Goal: Task Accomplishment & Management: Complete application form

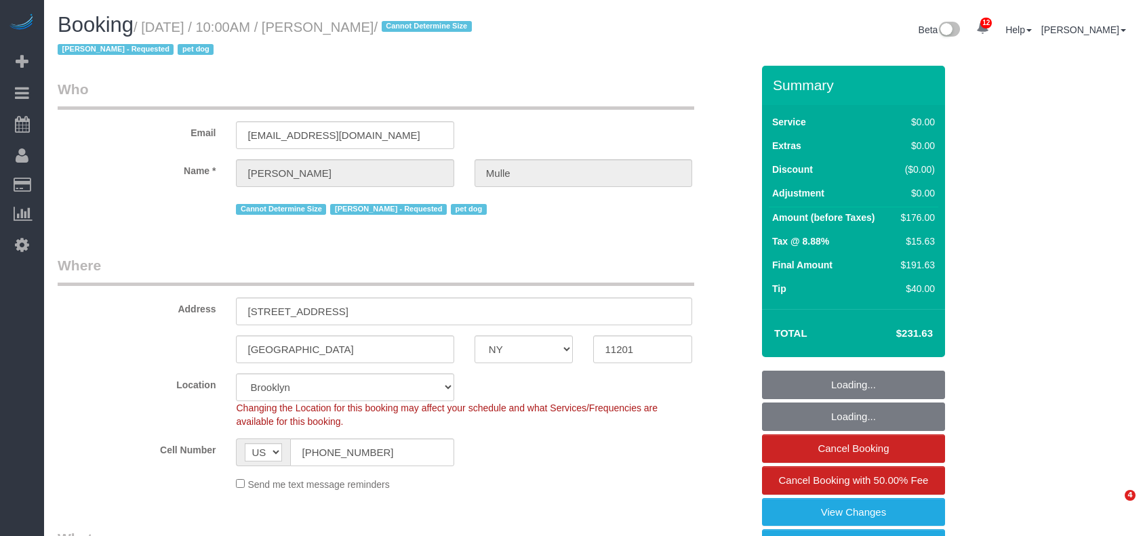
select select "NY"
select select "number:58"
select select "number:76"
select select "number:13"
select select "number:6"
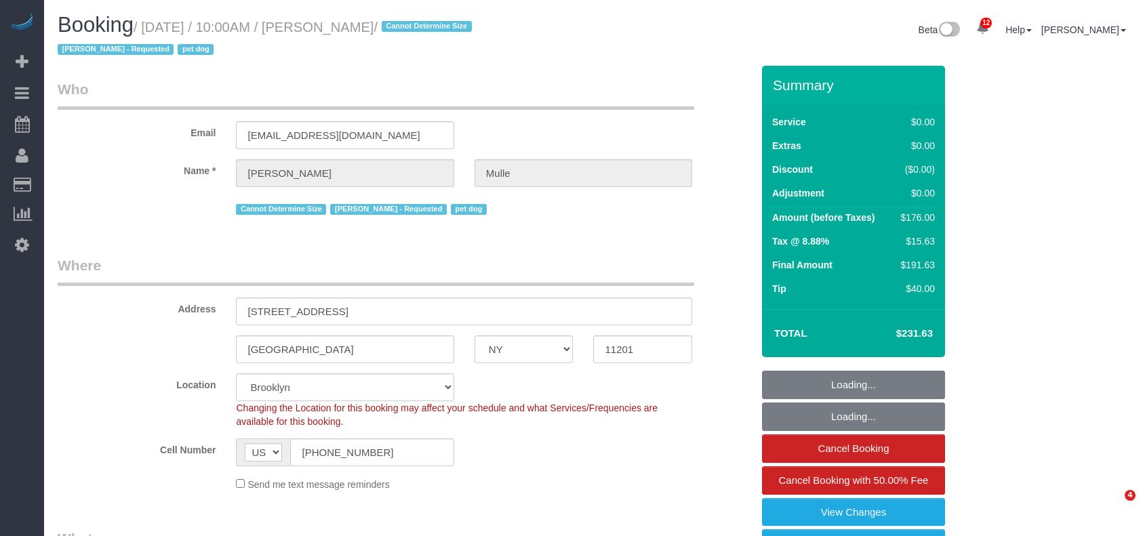
select select "spot1"
select select "2"
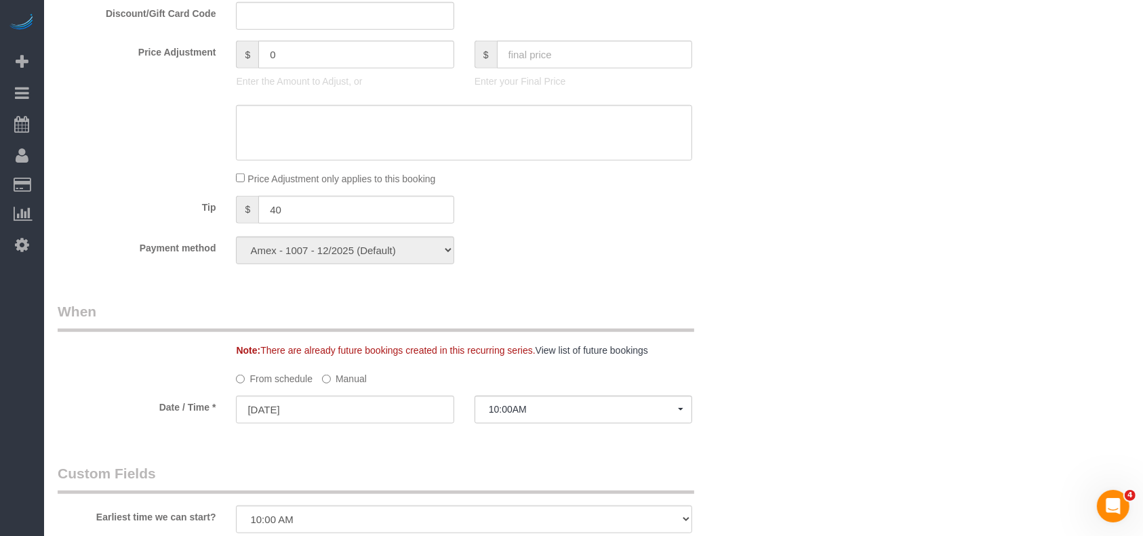
scroll to position [904, 0]
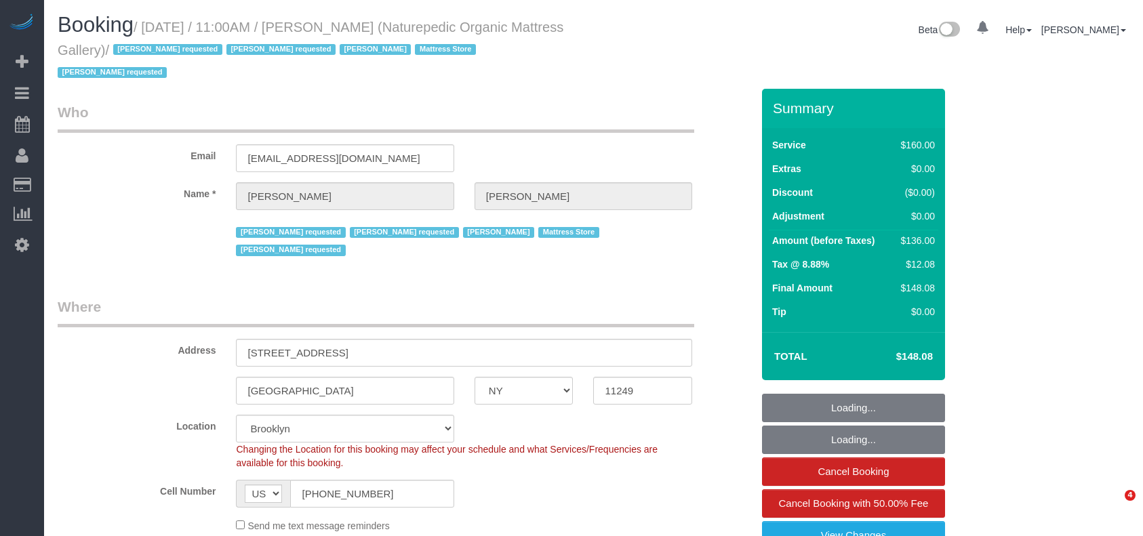
select select "NY"
select select "spot1"
select select "number:89"
select select "number:90"
select select "number:15"
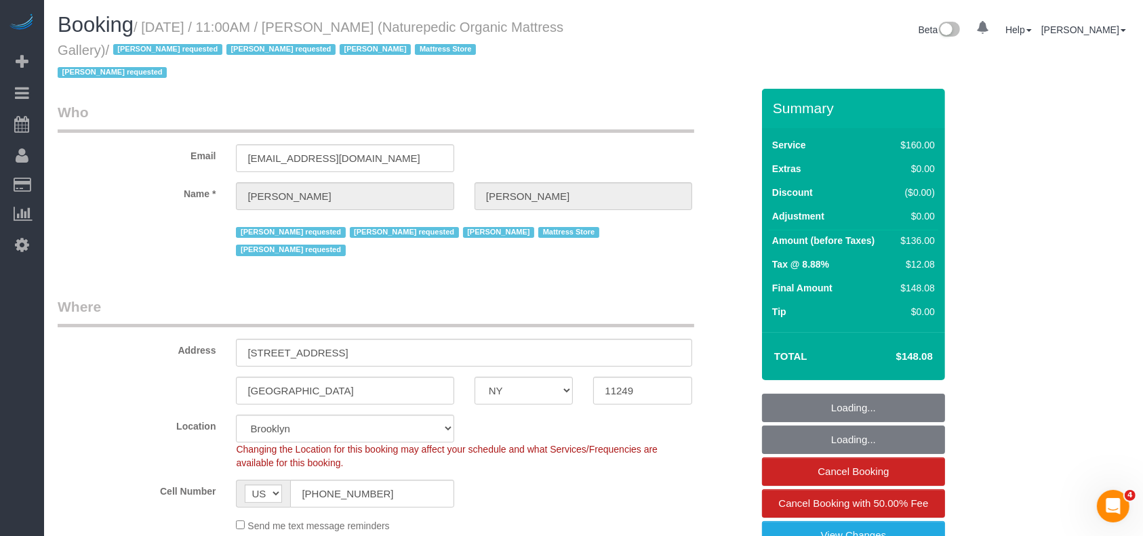
select select "number:5"
select select "object:1384"
select select "string:stripe-pm_1NflzN4VGloSiKo7kgpKxF8o"
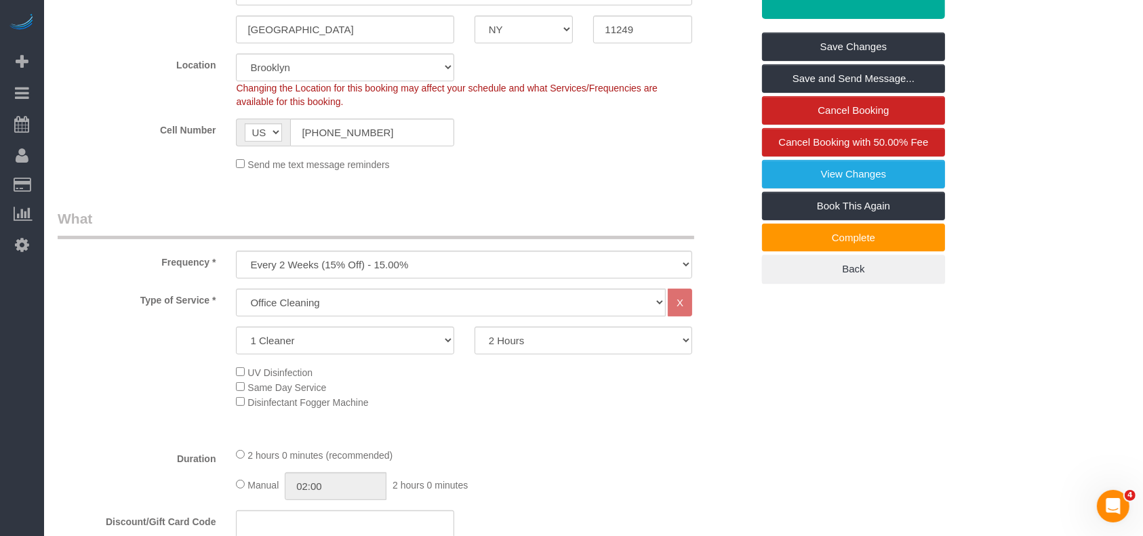
scroll to position [723, 0]
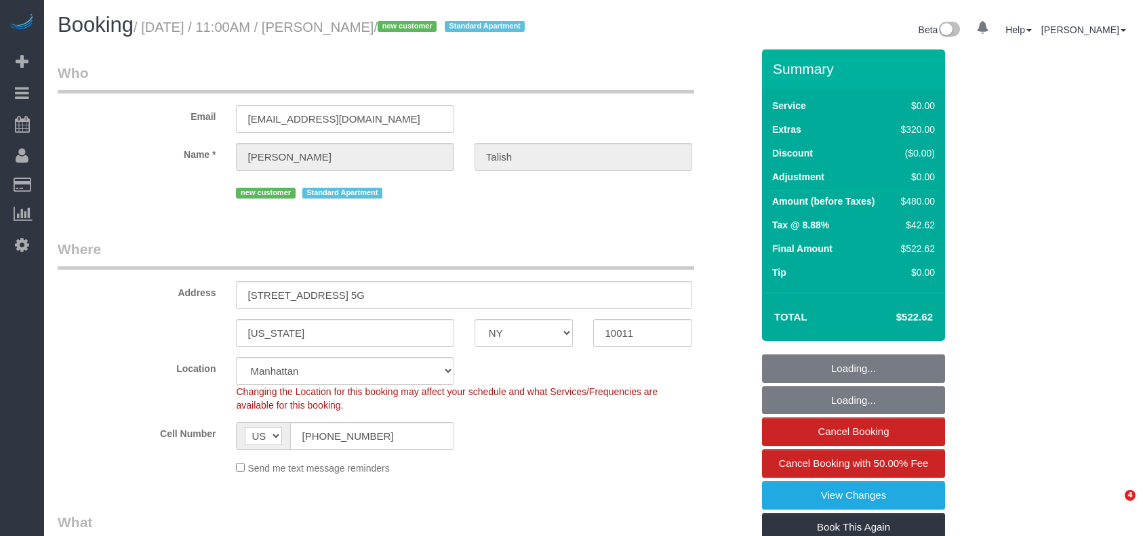
select select "NY"
select select "1"
select select "number:89"
select select "number:90"
select select "number:15"
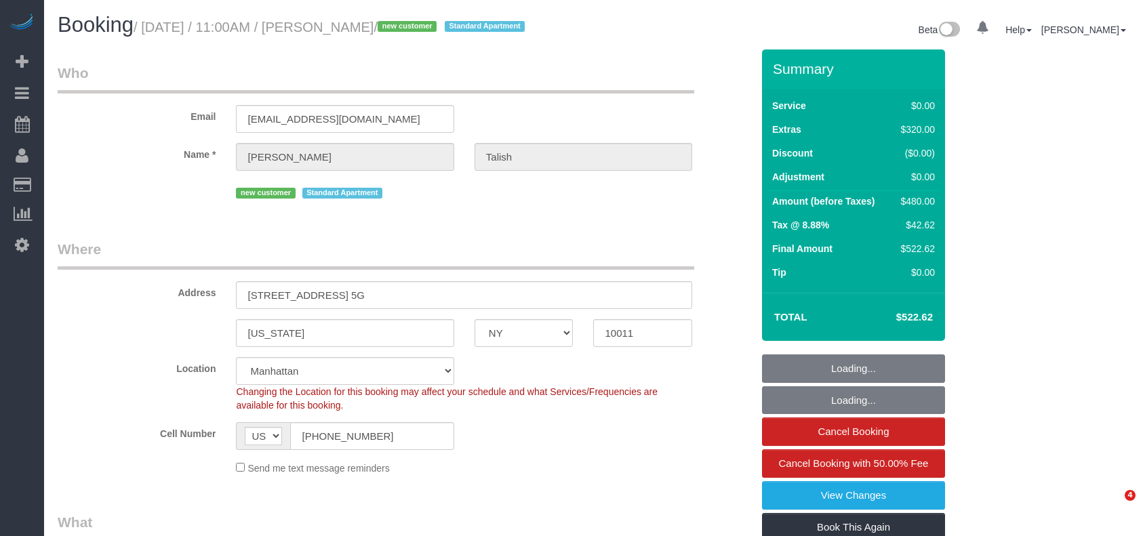
select select "number:5"
select select "spot1"
select select "NY"
select select "spot1"
select select "number:89"
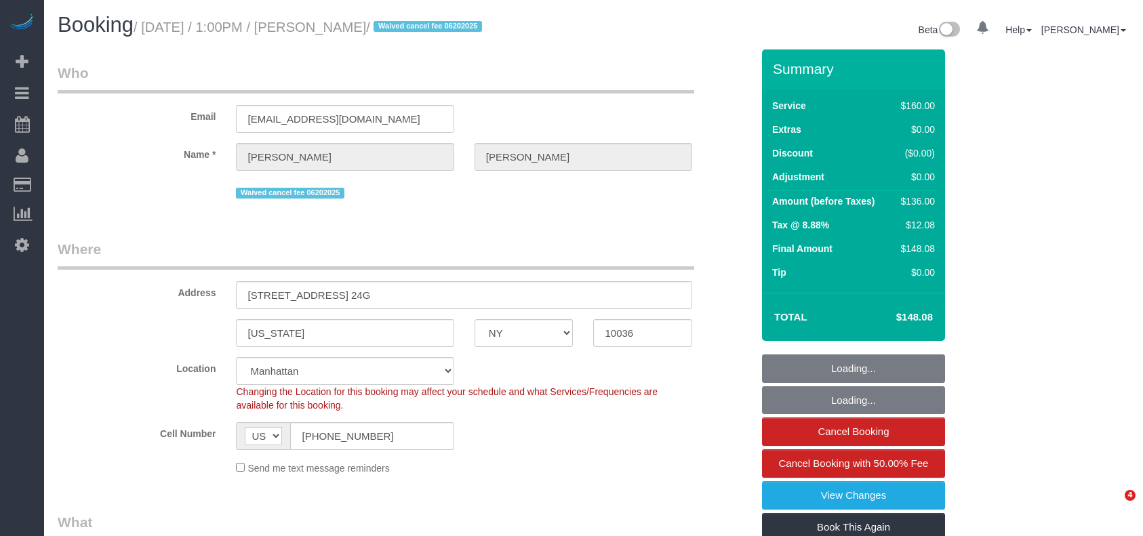
select select "number:90"
select select "number:15"
select select "number:5"
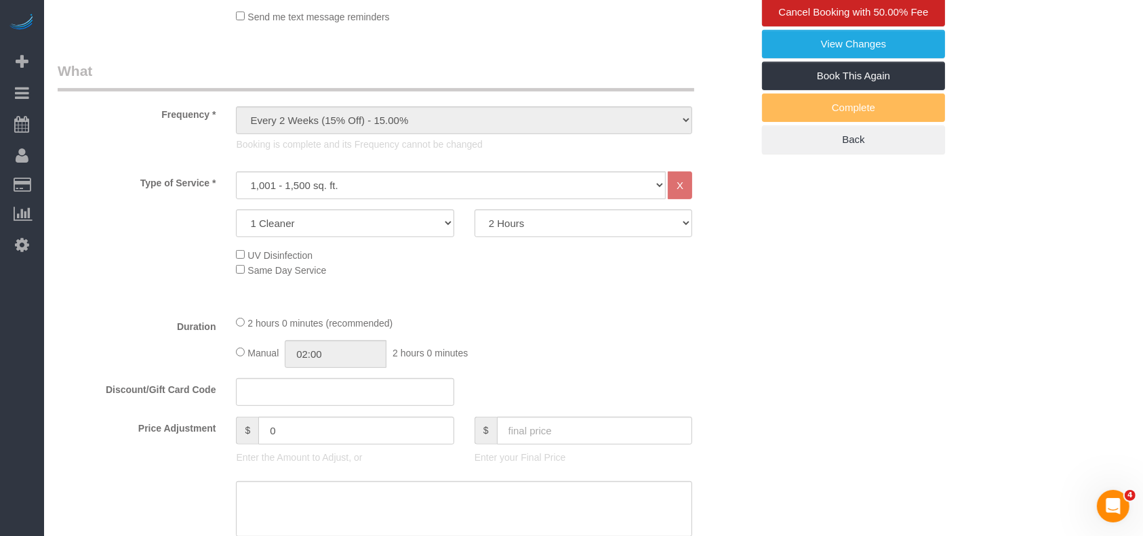
scroll to position [633, 0]
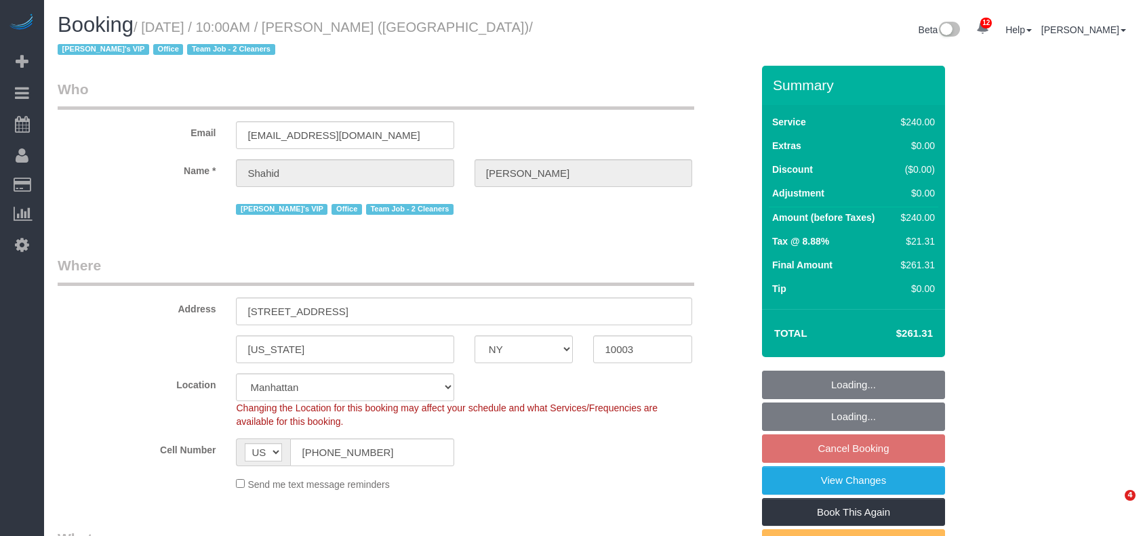
select select "NY"
select select "2"
select select "120"
select select "number:57"
select select "number:90"
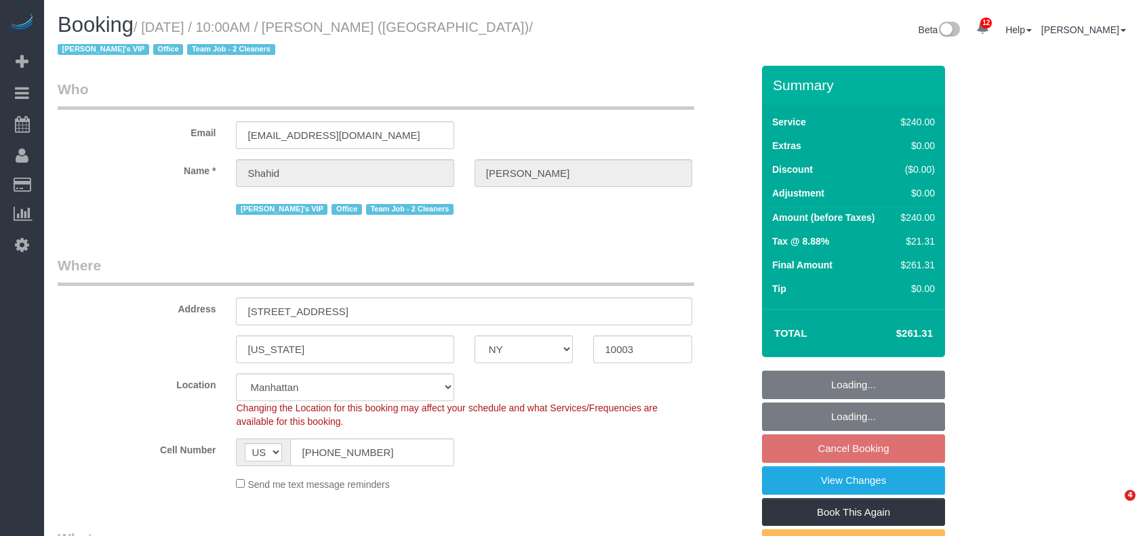
select select "number:15"
select select "number:7"
select select "spot3"
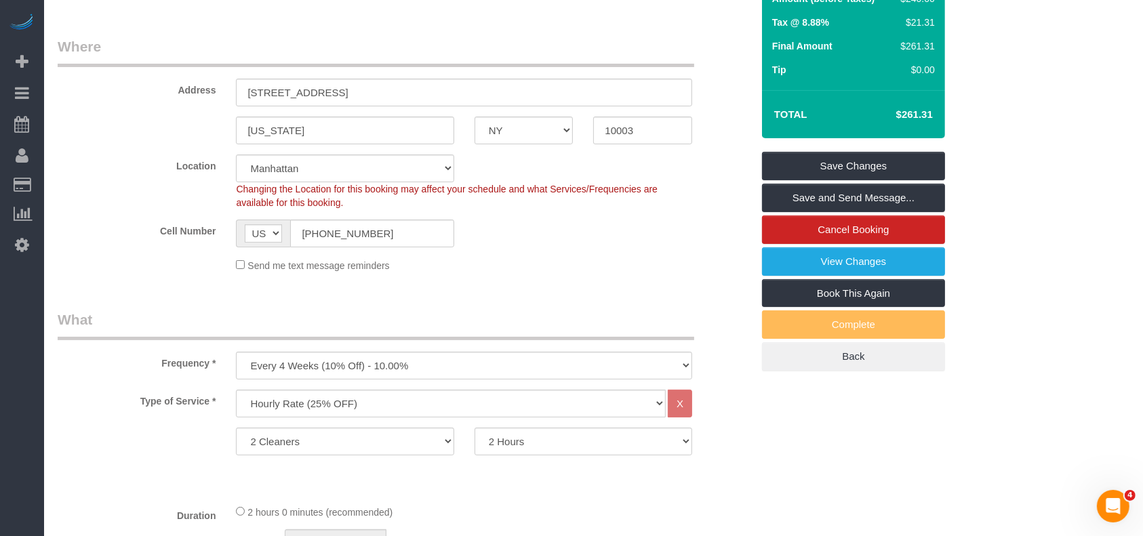
scroll to position [90, 0]
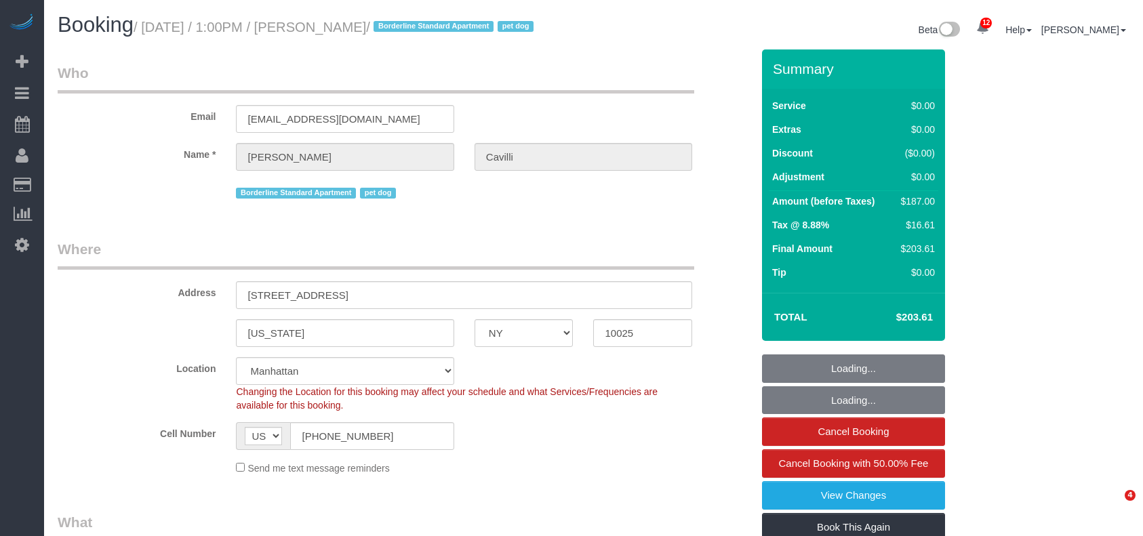
select select "NY"
select select "number:89"
select select "number:90"
select select "number:13"
select select "number:5"
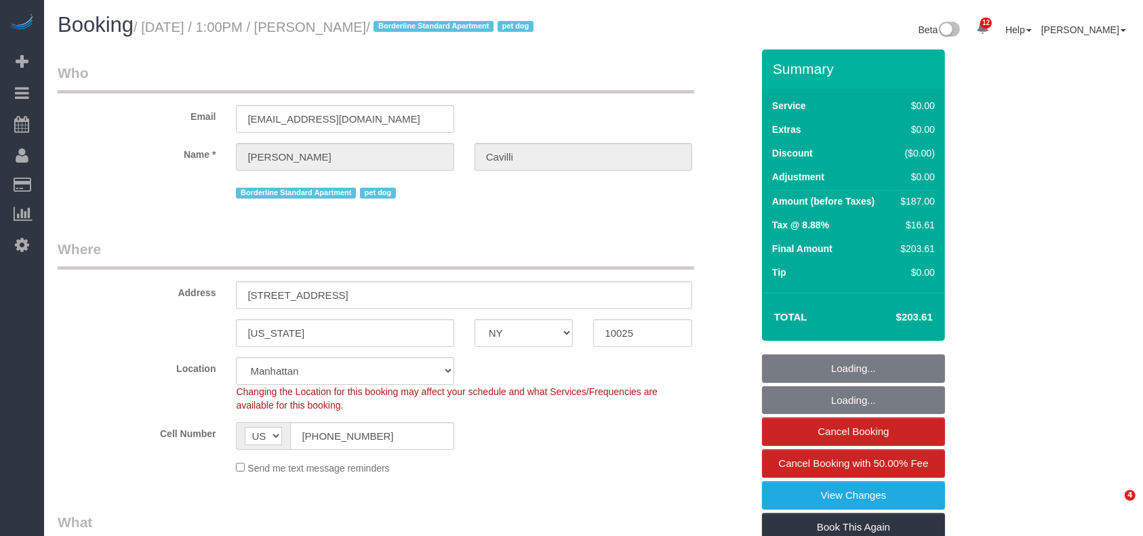
select select "object:998"
select select "string:stripe-pm_1RY8gG4VGloSiKo7or0hj2s2"
select select "spot1"
select select "2"
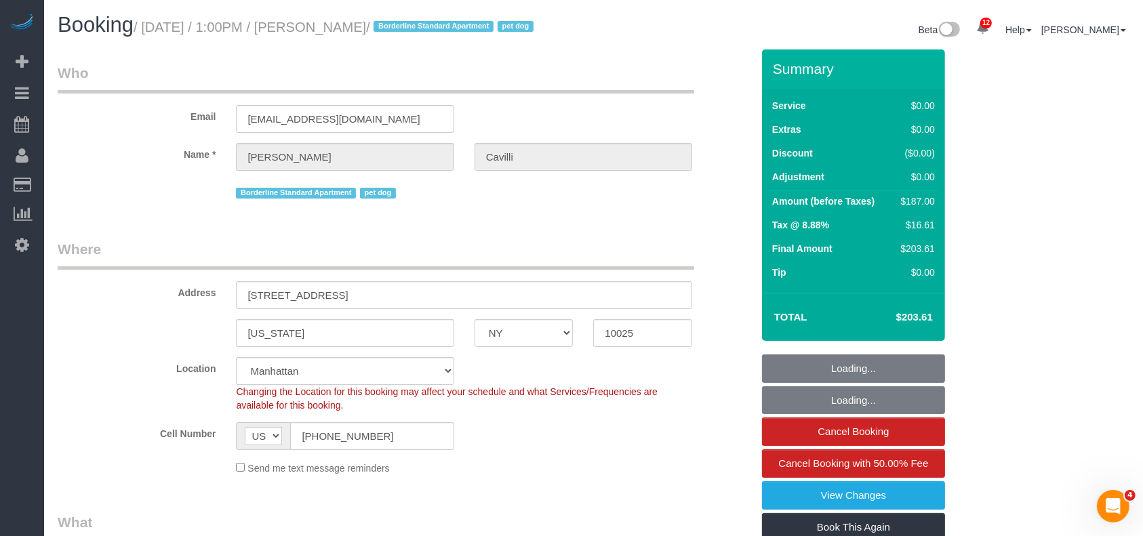
select select "object:1453"
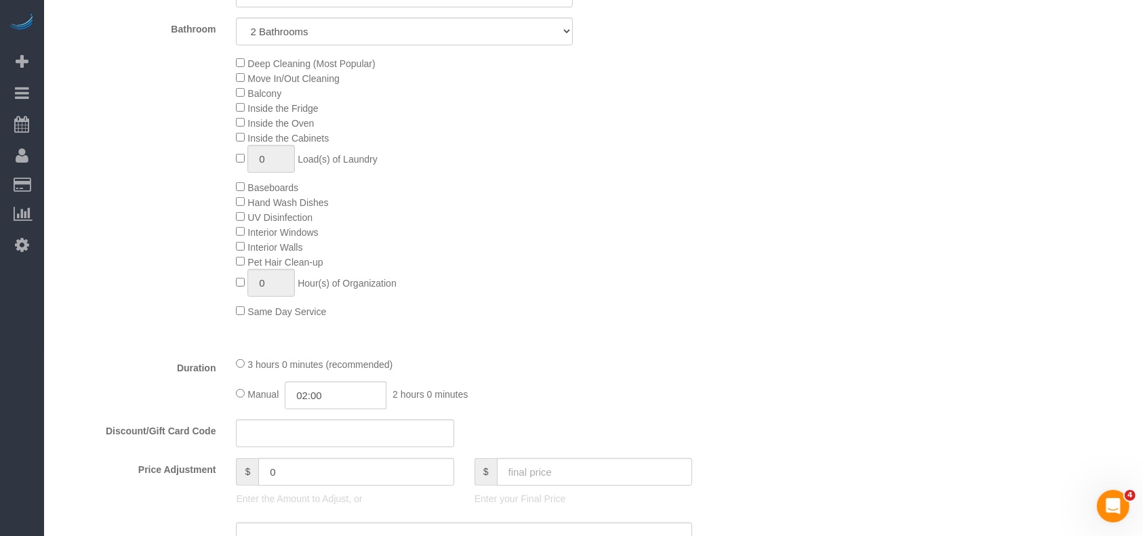
scroll to position [814, 0]
